Goal: Check status: Check status

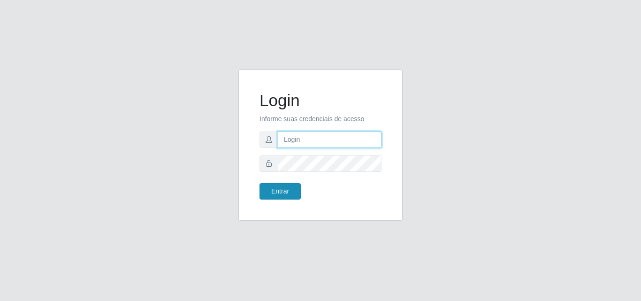
type input "[PERSON_NAME][EMAIL_ADDRESS][DOMAIN_NAME]"
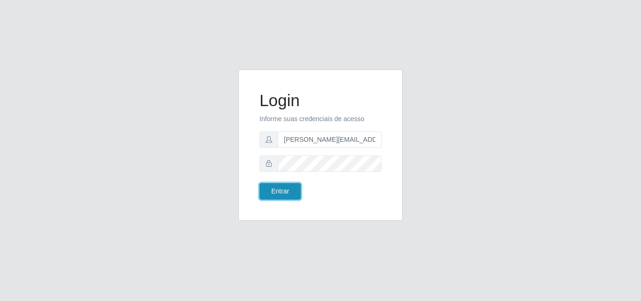
click at [280, 192] on button "Entrar" at bounding box center [279, 191] width 41 height 16
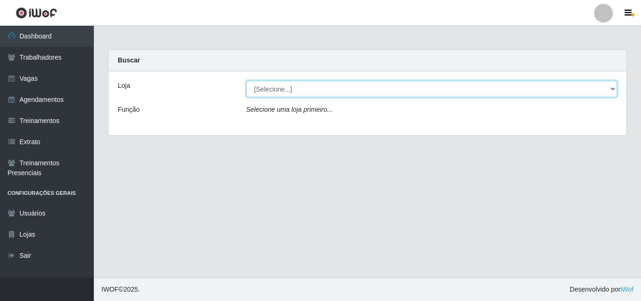
click at [614, 90] on select "[Selecione...] Sempre Tem - [GEOGRAPHIC_DATA]" at bounding box center [431, 89] width 371 height 16
select select "508"
click at [246, 81] on select "[Selecione...] Sempre Tem - [GEOGRAPHIC_DATA]" at bounding box center [431, 89] width 371 height 16
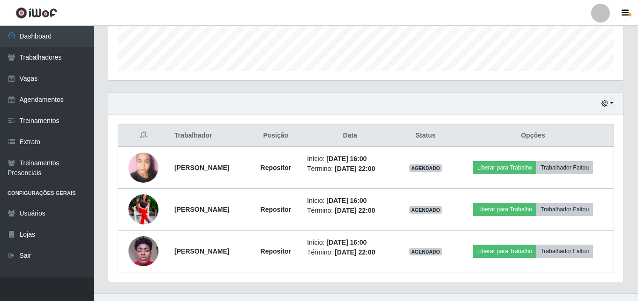
scroll to position [280, 0]
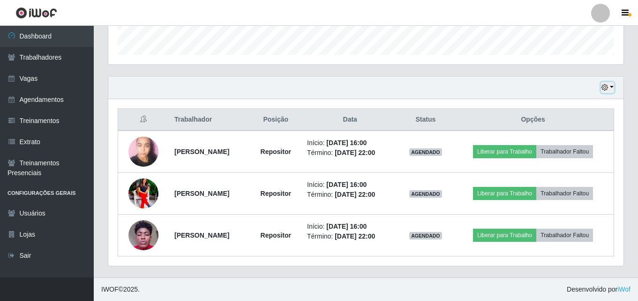
click at [611, 88] on button "button" at bounding box center [607, 87] width 13 height 11
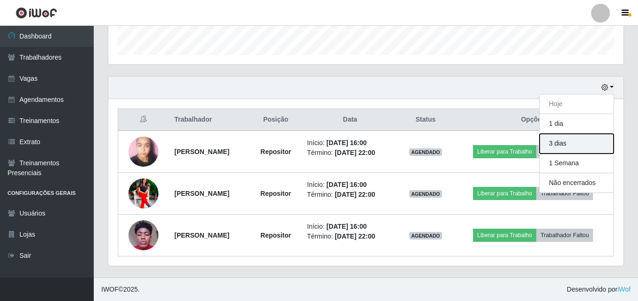
click at [557, 143] on button "3 dias" at bounding box center [577, 144] width 74 height 20
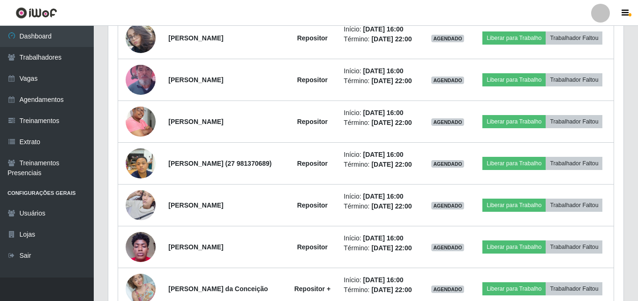
scroll to position [702, 0]
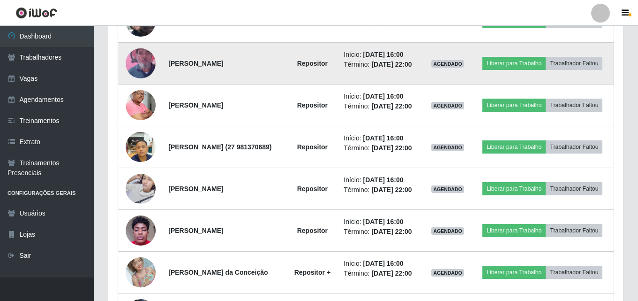
click at [137, 90] on img at bounding box center [141, 63] width 30 height 53
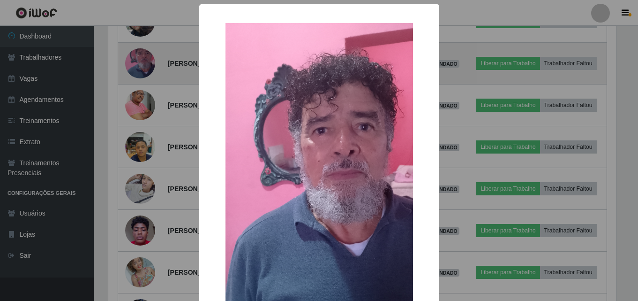
scroll to position [195, 511]
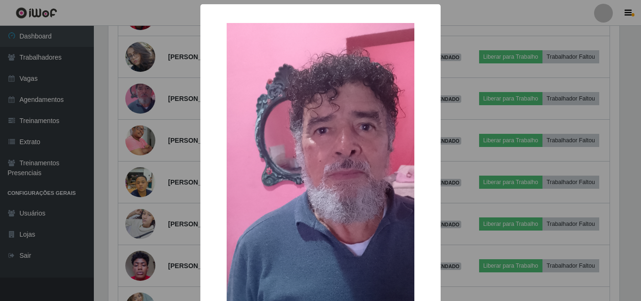
click at [328, 111] on img at bounding box center [320, 189] width 188 height 333
click at [143, 157] on div "× OK Cancel" at bounding box center [320, 150] width 641 height 301
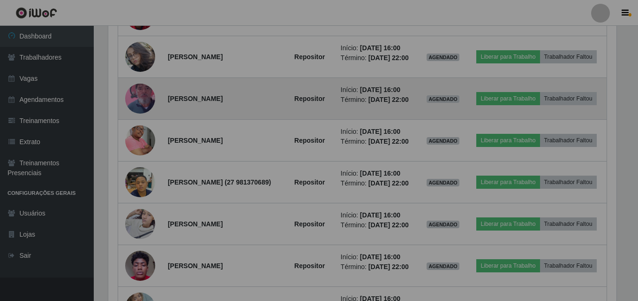
scroll to position [195, 515]
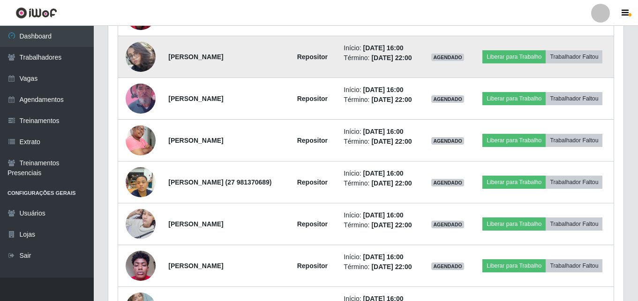
click at [138, 83] on img at bounding box center [141, 56] width 30 height 53
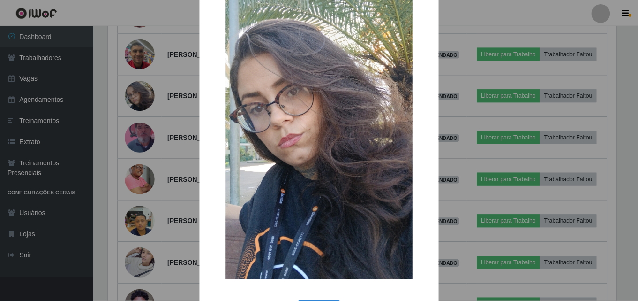
scroll to position [94, 0]
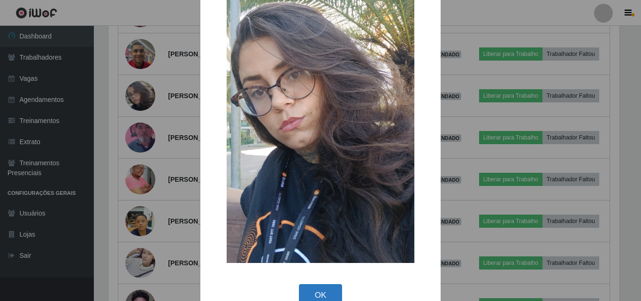
click at [322, 290] on button "OK" at bounding box center [321, 295] width 44 height 22
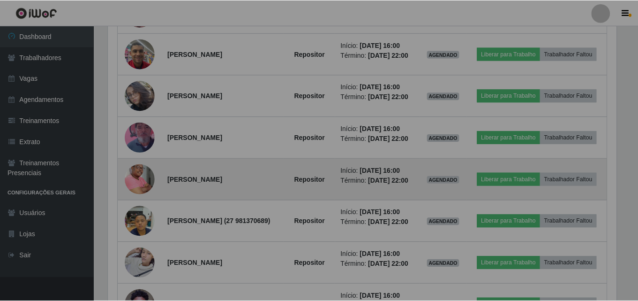
scroll to position [195, 515]
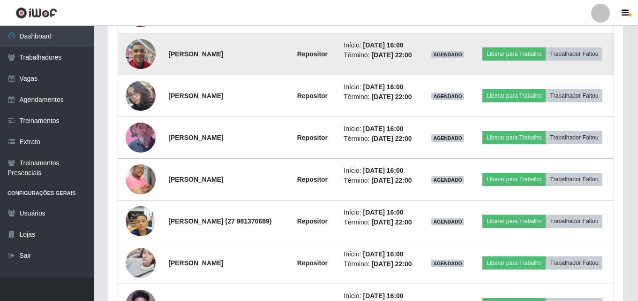
click at [133, 74] on img at bounding box center [141, 54] width 30 height 40
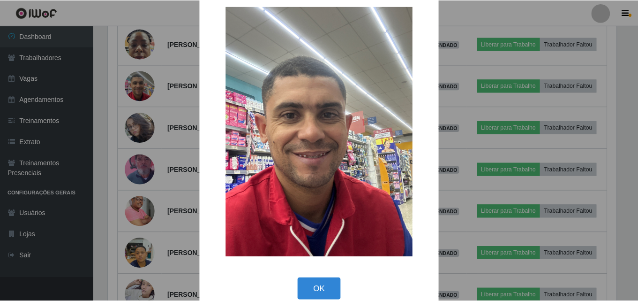
scroll to position [31, 0]
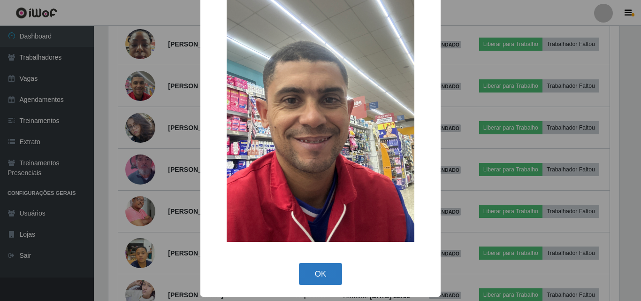
click at [314, 275] on button "OK" at bounding box center [321, 274] width 44 height 22
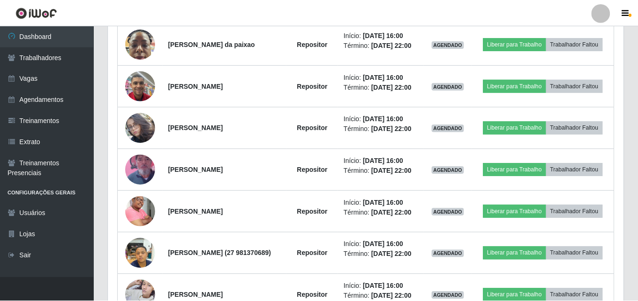
scroll to position [195, 515]
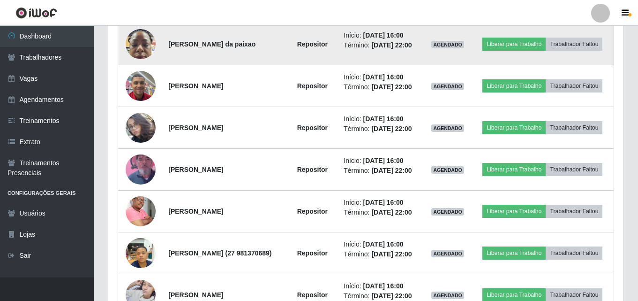
click at [142, 64] on img at bounding box center [141, 44] width 30 height 40
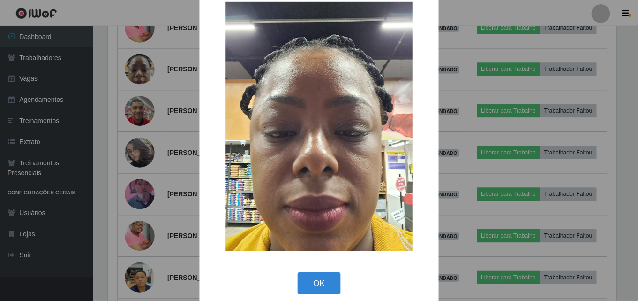
scroll to position [31, 0]
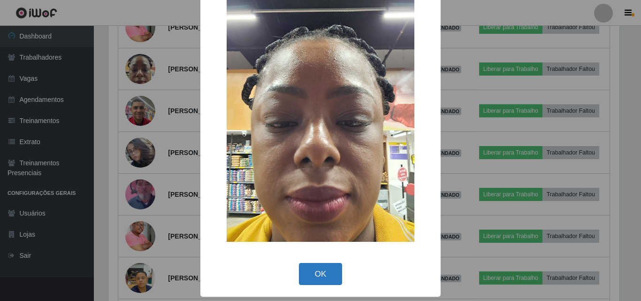
click at [319, 274] on button "OK" at bounding box center [321, 274] width 44 height 22
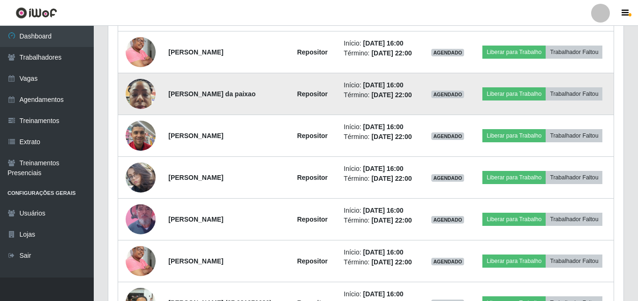
scroll to position [525, 0]
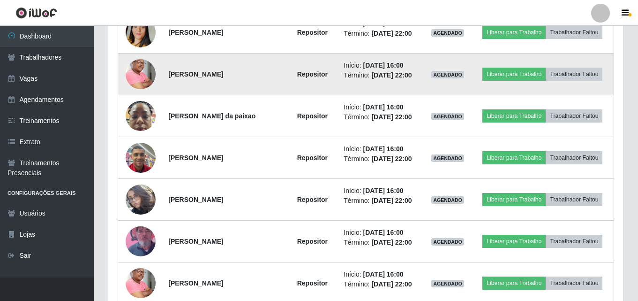
click at [144, 97] on img at bounding box center [141, 74] width 30 height 45
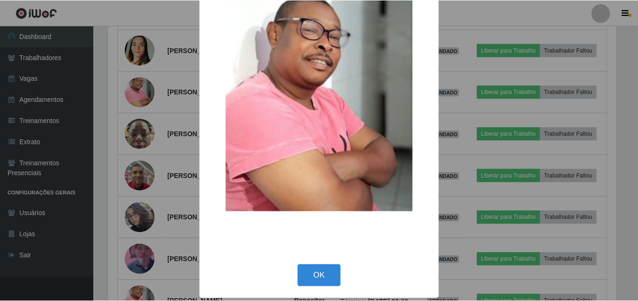
scroll to position [63, 0]
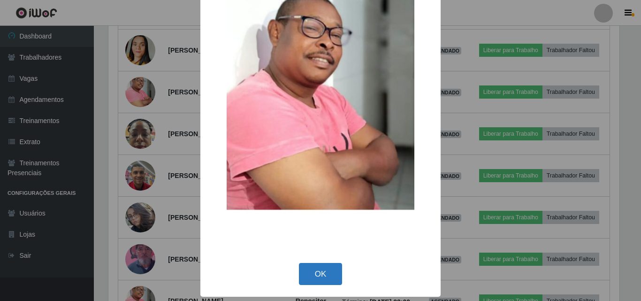
click at [322, 271] on button "OK" at bounding box center [321, 274] width 44 height 22
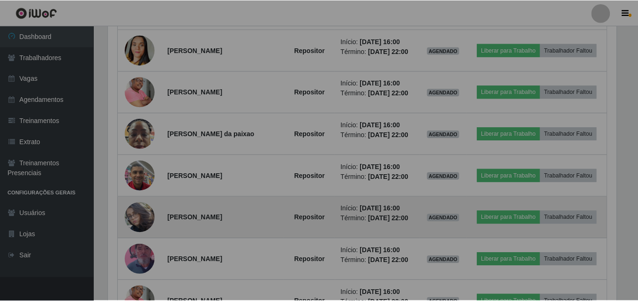
scroll to position [195, 515]
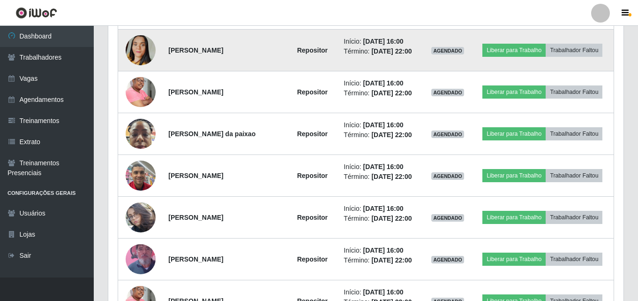
click at [139, 74] on img at bounding box center [141, 49] width 30 height 53
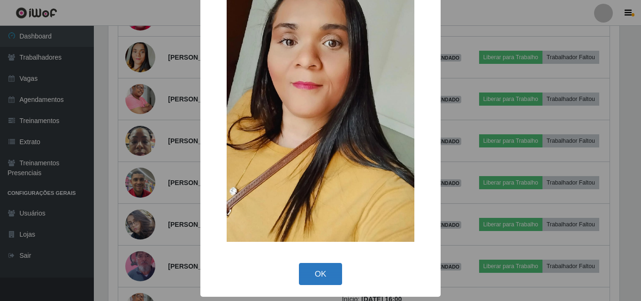
click at [317, 268] on button "OK" at bounding box center [321, 274] width 44 height 22
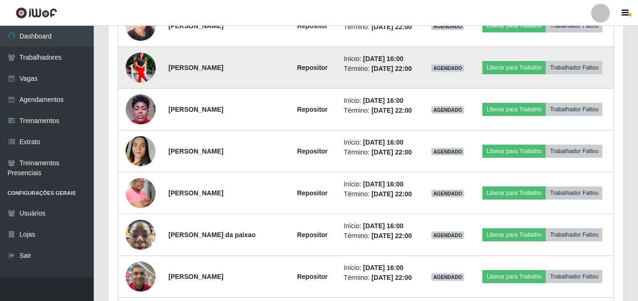
click at [133, 71] on img at bounding box center [141, 68] width 30 height 38
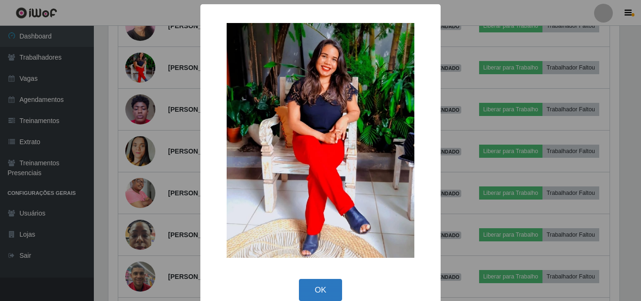
click at [317, 288] on button "OK" at bounding box center [321, 290] width 44 height 22
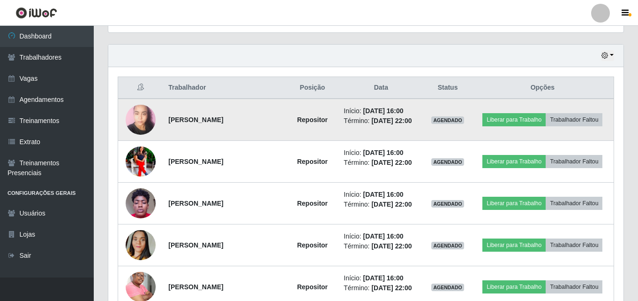
click at [146, 123] on img at bounding box center [141, 119] width 30 height 40
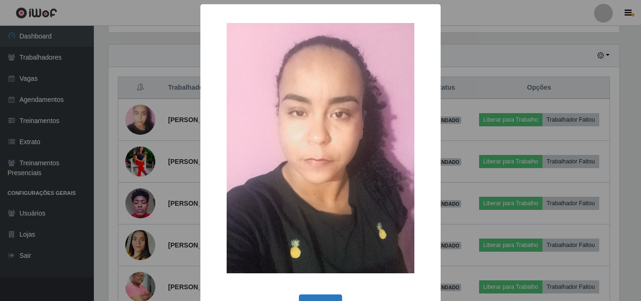
click at [322, 296] on button "OK" at bounding box center [321, 305] width 44 height 22
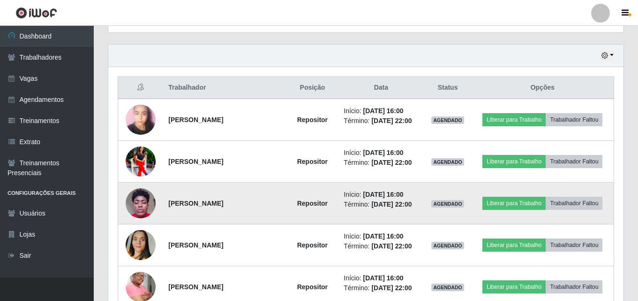
click at [138, 219] on img at bounding box center [141, 203] width 30 height 40
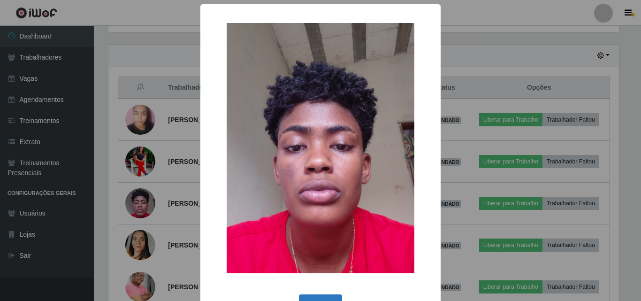
click at [313, 296] on button "OK" at bounding box center [321, 305] width 44 height 22
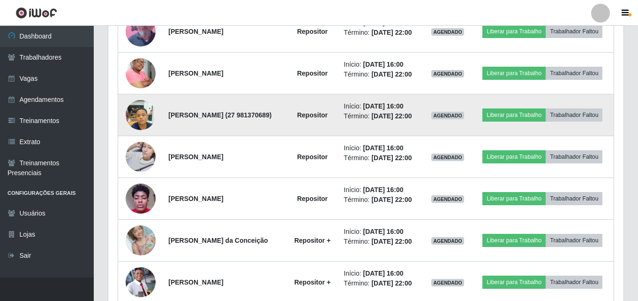
click at [138, 135] on img at bounding box center [141, 115] width 30 height 40
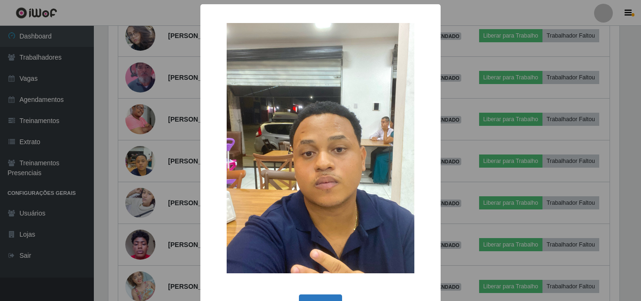
click at [317, 296] on button "OK" at bounding box center [321, 305] width 44 height 22
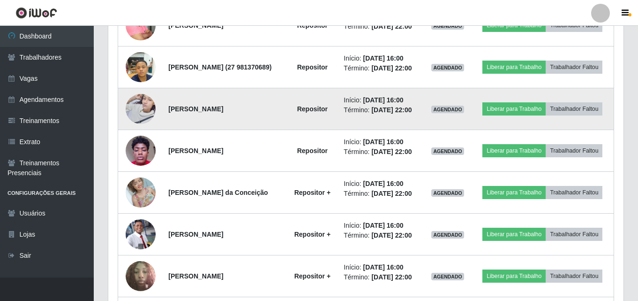
click at [132, 128] on img at bounding box center [141, 109] width 30 height 40
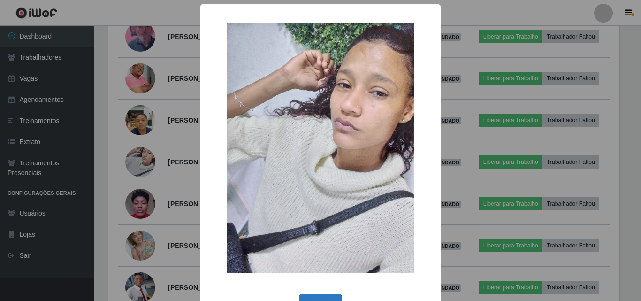
click at [316, 294] on button "OK" at bounding box center [321, 305] width 44 height 22
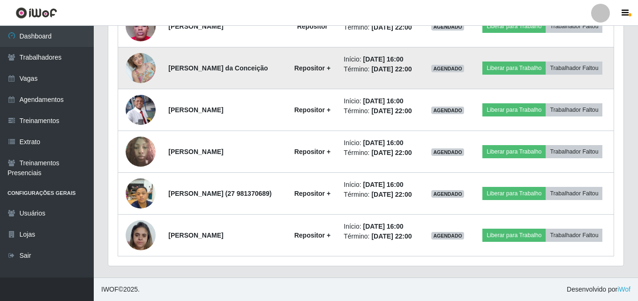
click at [137, 88] on img at bounding box center [141, 68] width 30 height 40
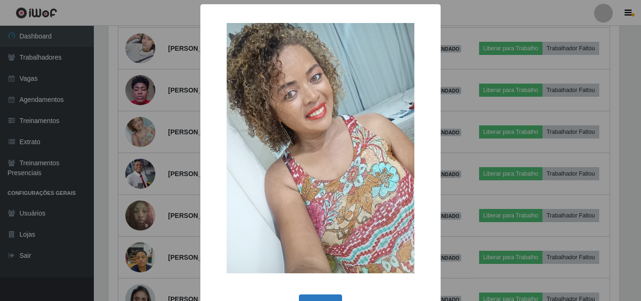
click at [314, 294] on button "OK" at bounding box center [321, 305] width 44 height 22
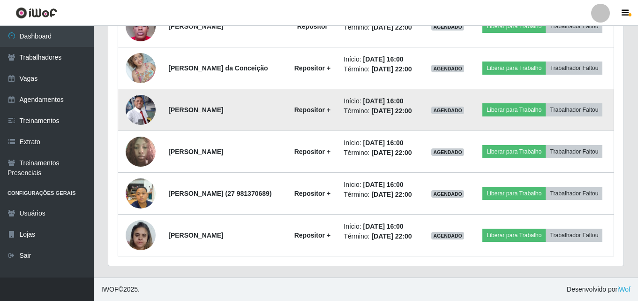
click at [135, 125] on img at bounding box center [141, 110] width 30 height 30
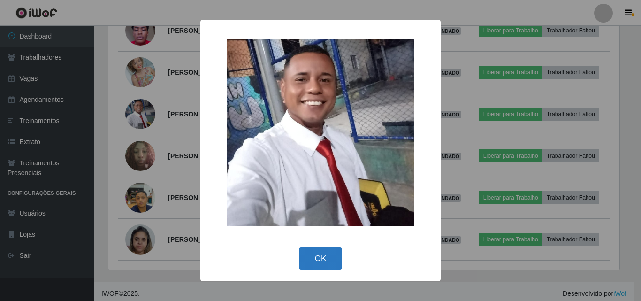
click at [313, 257] on button "OK" at bounding box center [321, 258] width 44 height 22
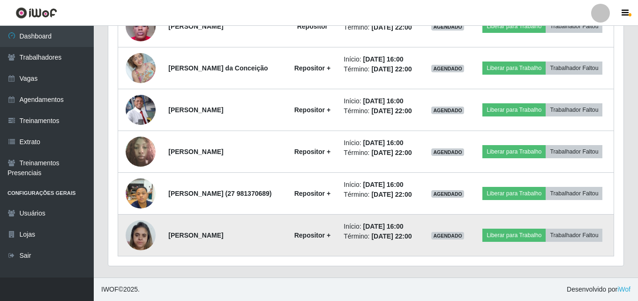
click at [138, 231] on img at bounding box center [141, 235] width 30 height 40
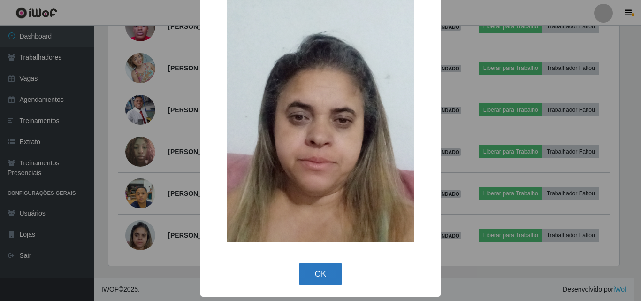
click at [322, 272] on button "OK" at bounding box center [321, 274] width 44 height 22
